Goal: Information Seeking & Learning: Check status

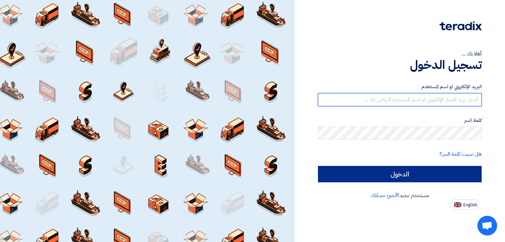
type input "[EMAIL_ADDRESS][DOMAIN_NAME]"
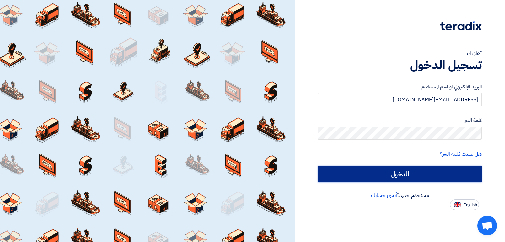
click at [405, 179] on input "الدخول" at bounding box center [400, 174] width 164 height 16
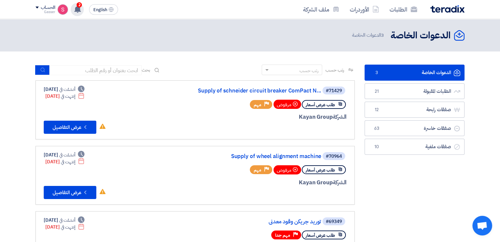
click at [80, 6] on span "2" at bounding box center [79, 4] width 5 height 5
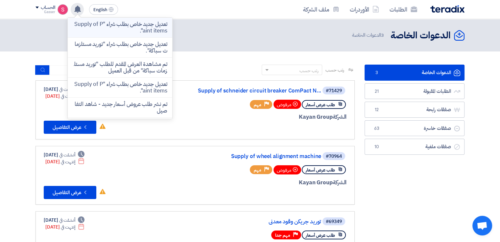
click at [121, 24] on p "تعديل جديد خاص بطلب شراء "Supply of Paint items"." at bounding box center [120, 27] width 94 height 13
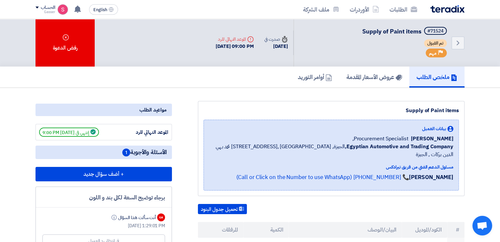
scroll to position [109, 0]
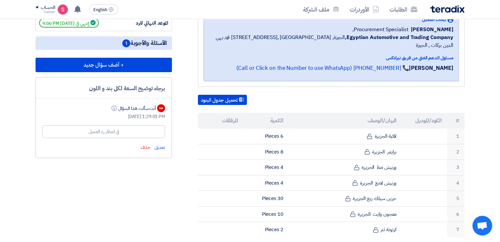
click at [114, 128] on div "في انتظار رد العميل" at bounding box center [103, 131] width 31 height 7
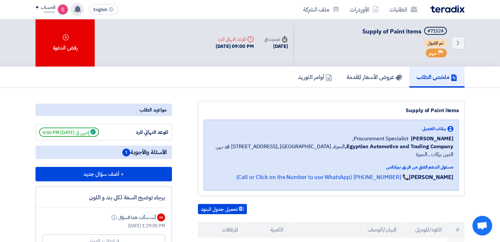
click at [78, 10] on use at bounding box center [77, 9] width 7 height 7
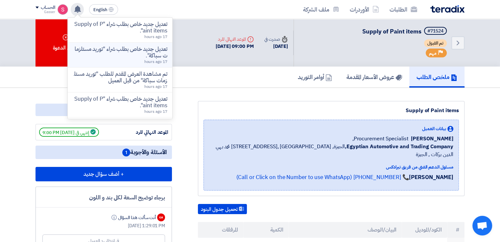
click at [144, 50] on p "تعديل جديد خاص بطلب شراء "توريد مستلزمات سباكة"." at bounding box center [120, 52] width 94 height 13
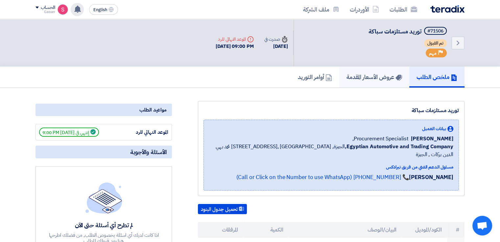
click at [363, 70] on link "عروض الأسعار المقدمة" at bounding box center [374, 77] width 70 height 21
